Goal: Task Accomplishment & Management: Manage account settings

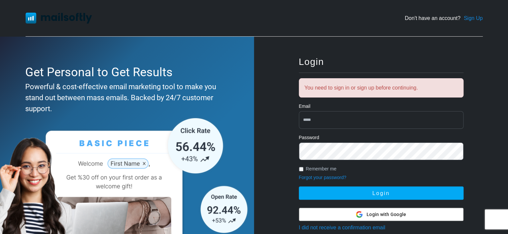
click at [195, 42] on div "Get Personal to Get Results Powerful & cost-effective email marketing tool to m…" at bounding box center [127, 172] width 254 height 271
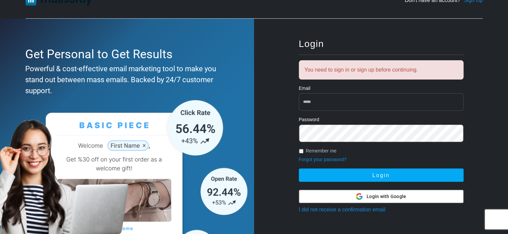
click at [368, 96] on input "email" at bounding box center [381, 102] width 165 height 18
type input "**********"
drag, startPoint x: 237, startPoint y: 140, endPoint x: 267, endPoint y: 155, distance: 33.7
click at [237, 140] on img at bounding box center [125, 193] width 251 height 194
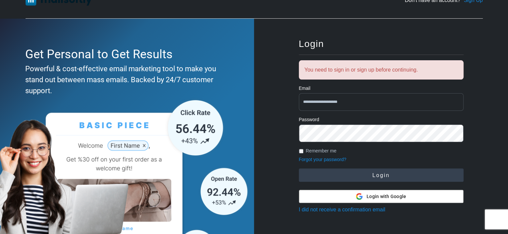
click at [386, 180] on button "Login" at bounding box center [381, 174] width 165 height 13
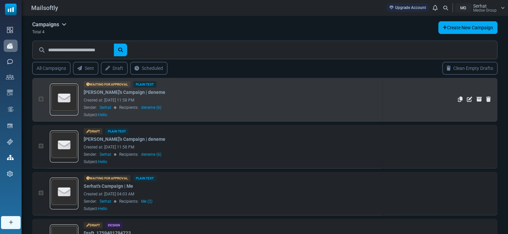
click at [236, 100] on div "Created at: October 05, 2025 at 11:58 PM" at bounding box center [232, 100] width 296 height 6
click at [209, 99] on div "Created at: October 05, 2025 at 11:58 PM" at bounding box center [232, 100] width 296 height 6
click at [469, 99] on icon "Edit" at bounding box center [469, 98] width 5 height 5
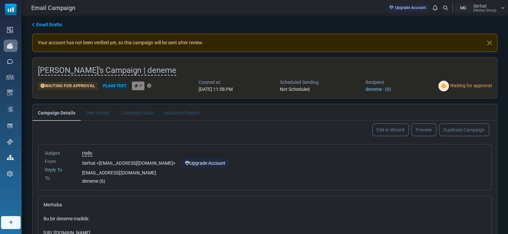
click at [101, 115] on li "Sent Emails" at bounding box center [98, 112] width 35 height 16
click at [101, 111] on li "Sent Emails" at bounding box center [98, 112] width 35 height 16
click at [135, 111] on li "Campaign Stats" at bounding box center [137, 112] width 44 height 16
click at [194, 113] on li "Advanced Report" at bounding box center [182, 112] width 46 height 16
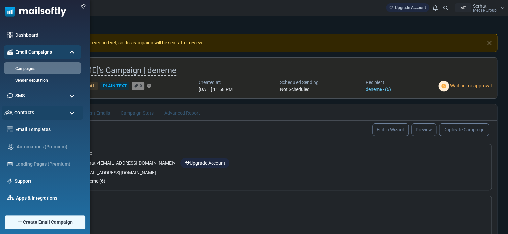
click at [44, 114] on div "Contacts" at bounding box center [43, 112] width 82 height 14
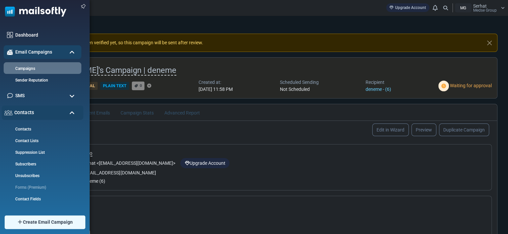
click at [44, 114] on div "Contacts" at bounding box center [43, 112] width 82 height 14
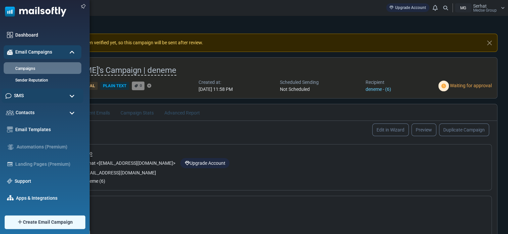
click at [54, 93] on div "SMS" at bounding box center [43, 95] width 82 height 14
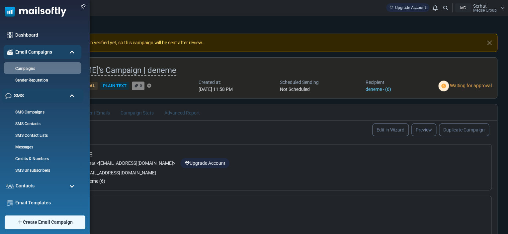
click at [54, 93] on div "SMS" at bounding box center [43, 95] width 82 height 14
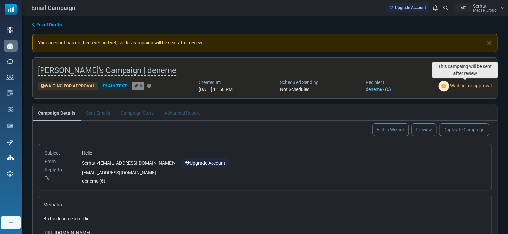
click at [447, 85] on img at bounding box center [443, 85] width 11 height 11
click at [456, 85] on span "Waiting for approval" at bounding box center [471, 85] width 42 height 5
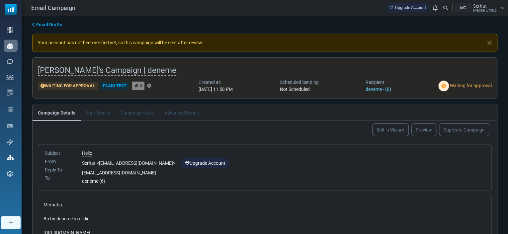
click at [461, 85] on span "Waiting for approval" at bounding box center [471, 85] width 42 height 5
click at [462, 98] on div "Email Drafts Your account has not been verified yet, so this campaign will be s…" at bounding box center [265, 168] width 487 height 305
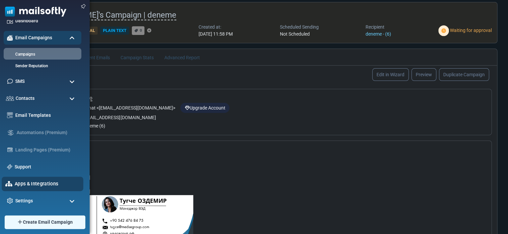
scroll to position [98, 0]
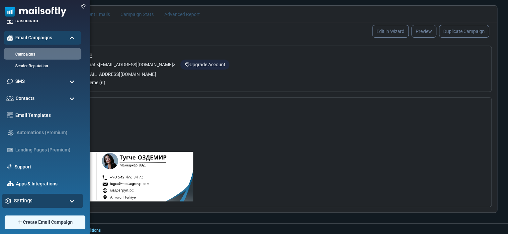
click at [42, 197] on div "Settings" at bounding box center [43, 200] width 82 height 14
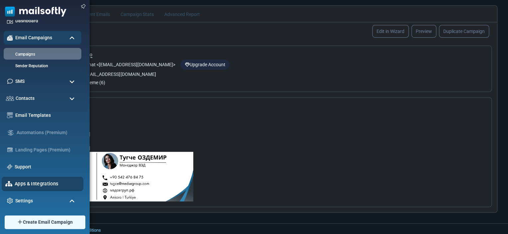
scroll to position [99, 0]
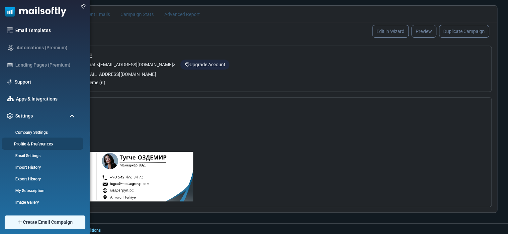
click at [39, 142] on link "Profile & Preferences" at bounding box center [42, 144] width 80 height 6
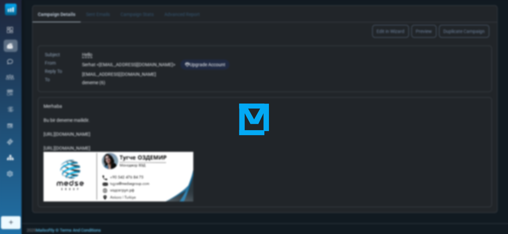
scroll to position [0, 0]
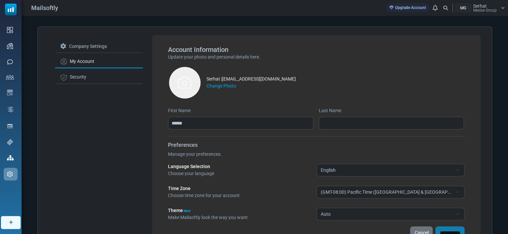
scroll to position [46, 0]
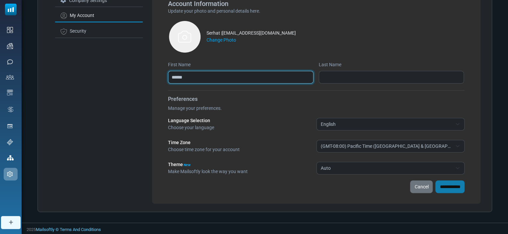
click at [260, 79] on input "******" at bounding box center [240, 77] width 145 height 13
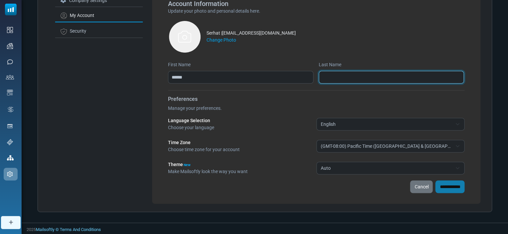
click at [345, 80] on input "Last Name" at bounding box center [391, 77] width 145 height 13
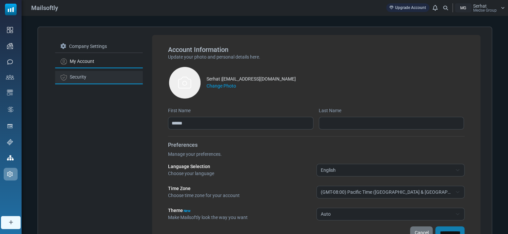
click at [92, 80] on link "Security" at bounding box center [99, 77] width 88 height 13
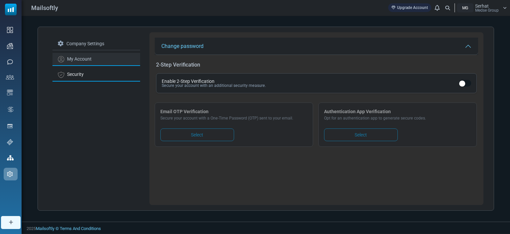
click at [101, 57] on link "My Account" at bounding box center [96, 59] width 88 height 13
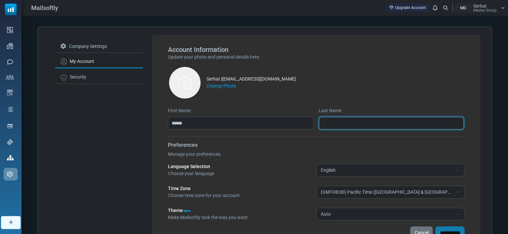
click at [367, 121] on input "Last Name" at bounding box center [391, 123] width 145 height 13
click at [372, 119] on input "*****" at bounding box center [391, 123] width 145 height 13
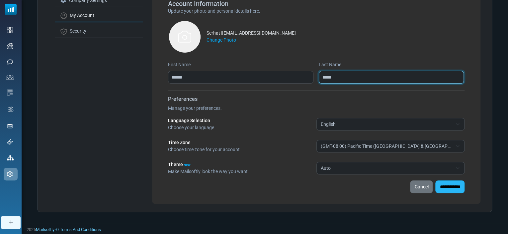
type input "*****"
click at [441, 182] on input "**********" at bounding box center [450, 186] width 29 height 13
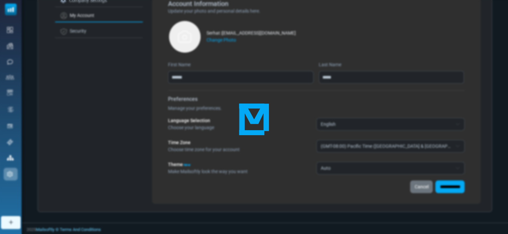
scroll to position [0, 0]
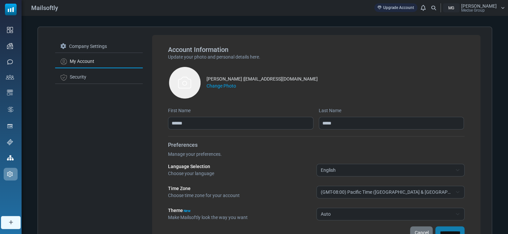
click at [483, 9] on span "Medse Group" at bounding box center [473, 10] width 24 height 4
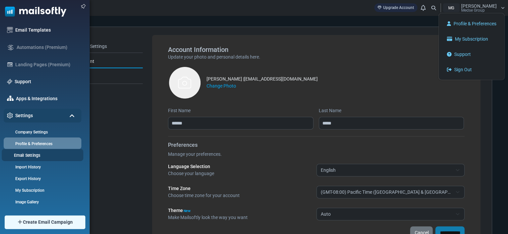
scroll to position [72, 0]
click at [45, 83] on link "Support" at bounding box center [46, 81] width 66 height 7
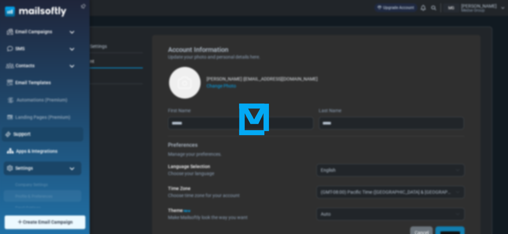
scroll to position [0, 0]
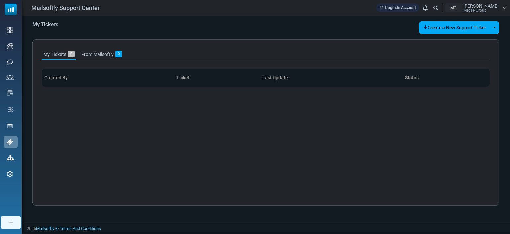
click at [306, 83] on th "Last Update" at bounding box center [331, 77] width 143 height 18
click at [94, 56] on link "From Mailsoftly 0" at bounding box center [102, 54] width 44 height 11
click at [61, 55] on link "My Tickets 0" at bounding box center [59, 54] width 34 height 11
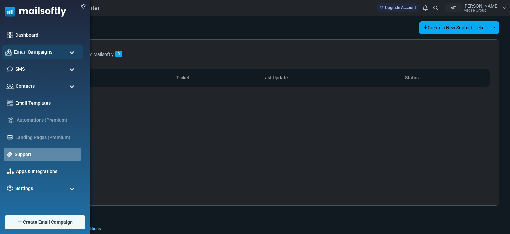
click at [16, 54] on span "Email Campaigns" at bounding box center [33, 51] width 39 height 7
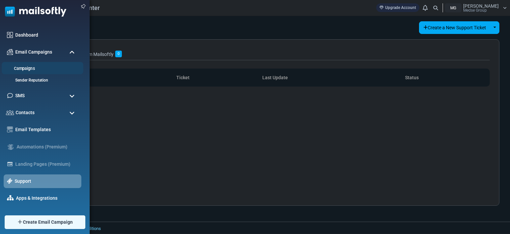
click at [28, 70] on link "Campaigns" at bounding box center [42, 68] width 80 height 6
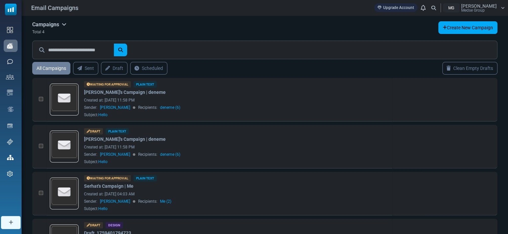
click at [63, 24] on icon at bounding box center [64, 24] width 5 height 5
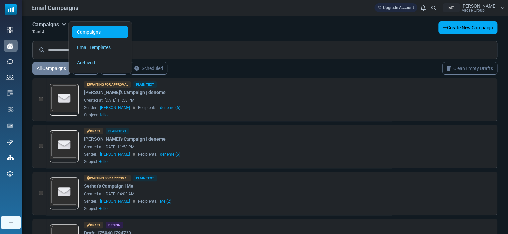
drag, startPoint x: 210, startPoint y: 33, endPoint x: 184, endPoint y: 45, distance: 28.3
click at [210, 33] on div "Campaigns Campaigns Email Templates Archived Total 4 Create New Campaign" at bounding box center [264, 28] width 465 height 14
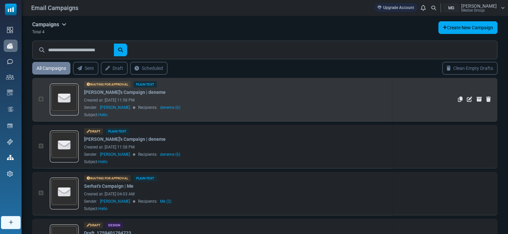
click at [65, 96] on img at bounding box center [64, 98] width 28 height 28
